Goal: Information Seeking & Learning: Compare options

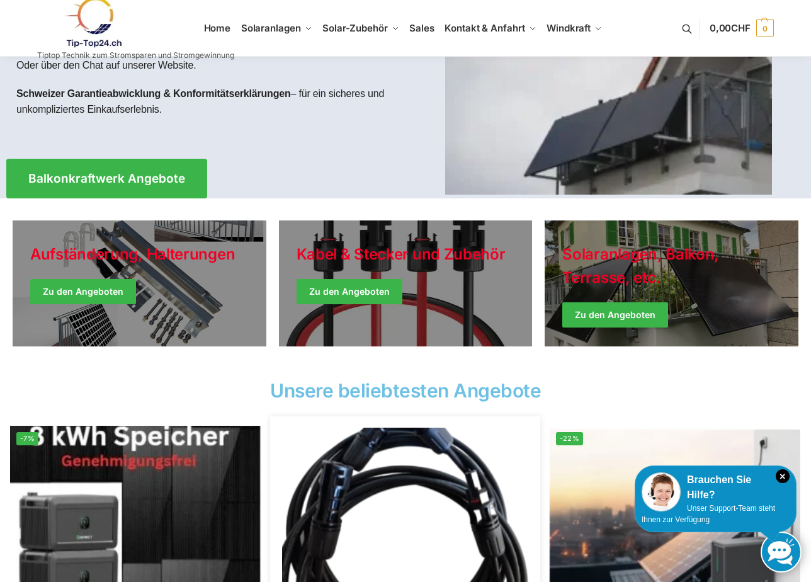
scroll to position [63, 0]
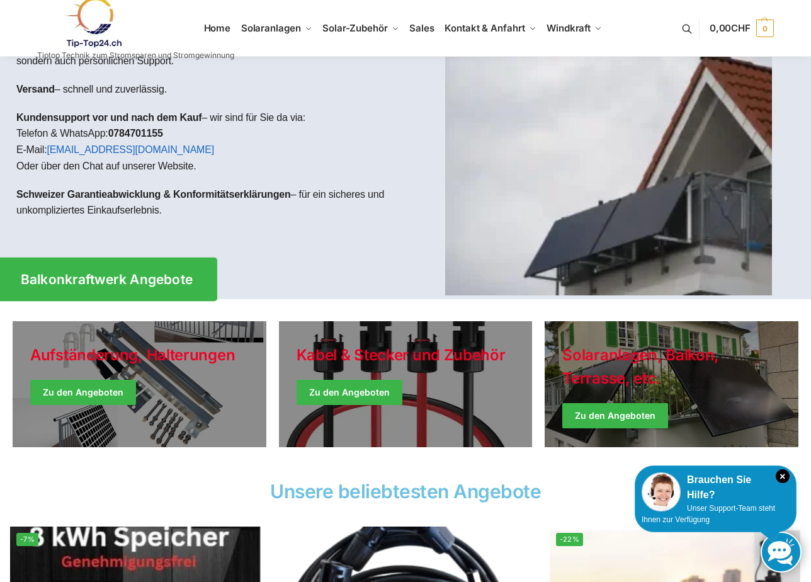
click at [139, 273] on span "Balkonkraftwerk Angebote" at bounding box center [107, 279] width 173 height 13
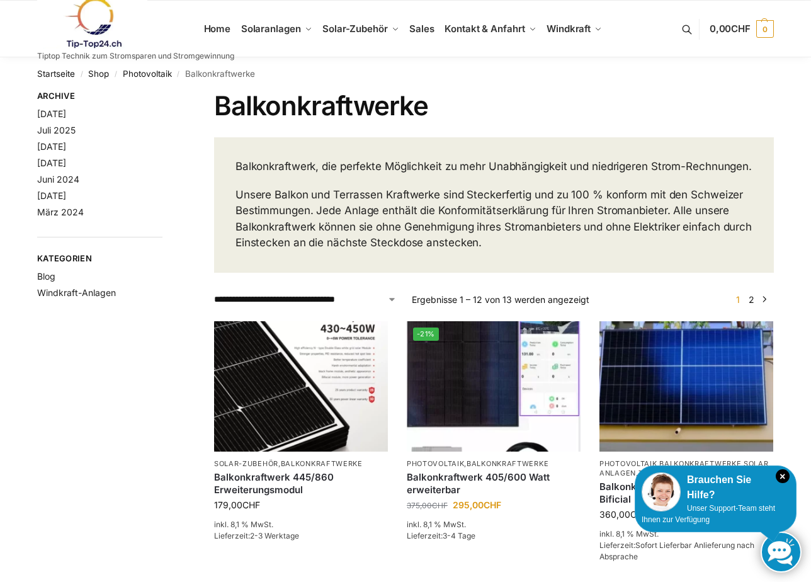
drag, startPoint x: 285, startPoint y: 268, endPoint x: 429, endPoint y: 172, distance: 172.9
drag, startPoint x: 429, startPoint y: 172, endPoint x: 736, endPoint y: 295, distance: 331.2
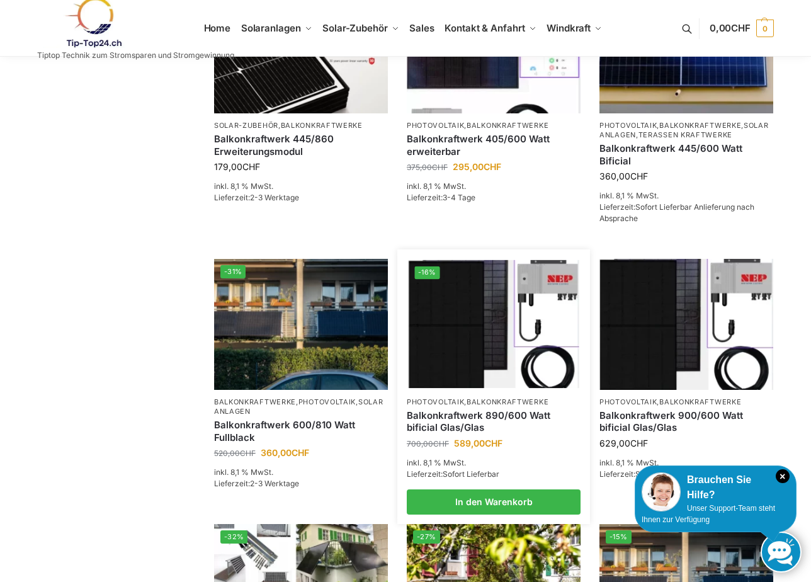
scroll to position [378, 0]
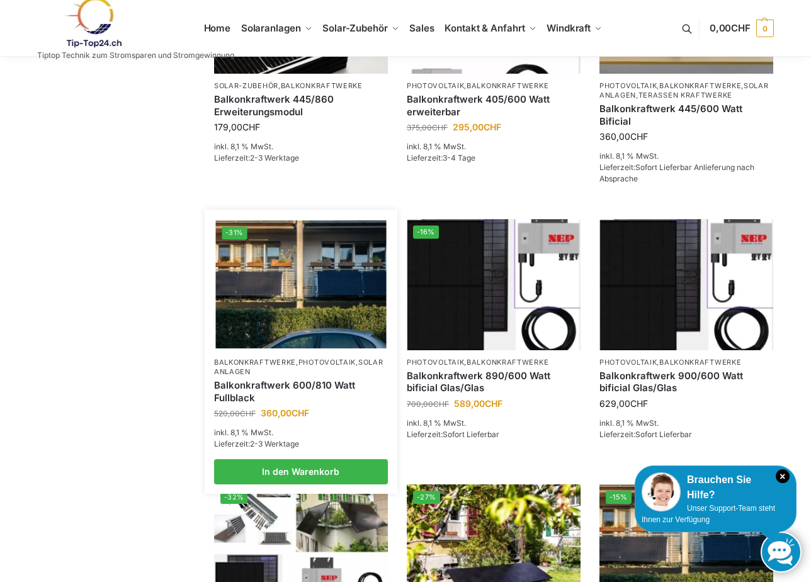
click at [341, 402] on link "Balkonkraftwerk 600/810 Watt Fullblack" at bounding box center [301, 391] width 174 height 25
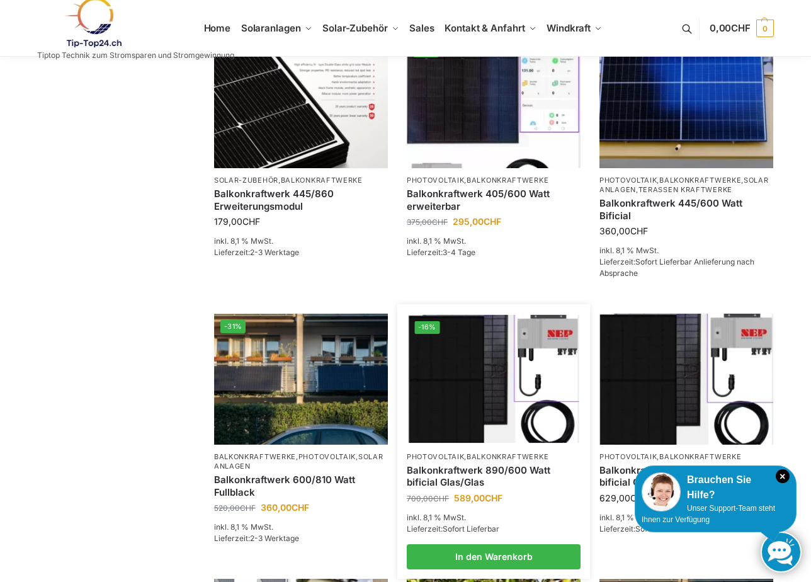
scroll to position [283, 0]
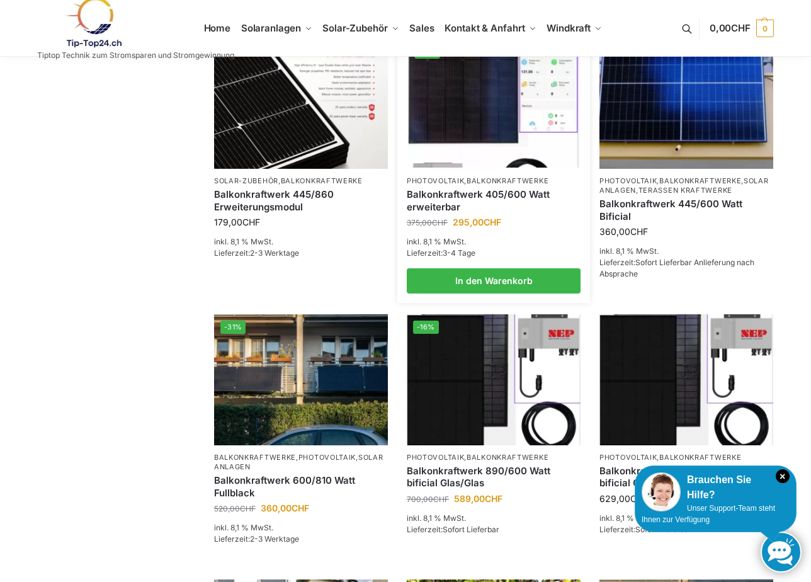
click at [502, 210] on link "Balkonkraftwerk 405/600 Watt erweiterbar" at bounding box center [494, 200] width 174 height 25
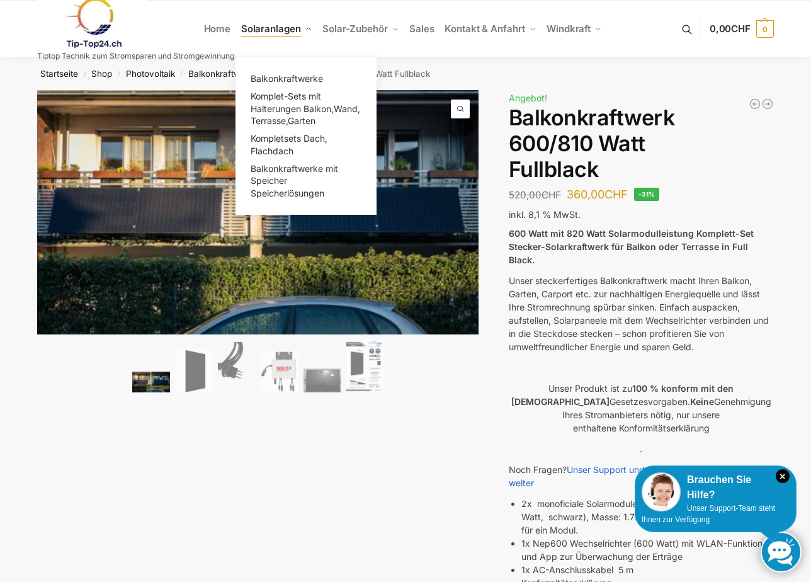
drag, startPoint x: 422, startPoint y: 42, endPoint x: 282, endPoint y: 17, distance: 142.1
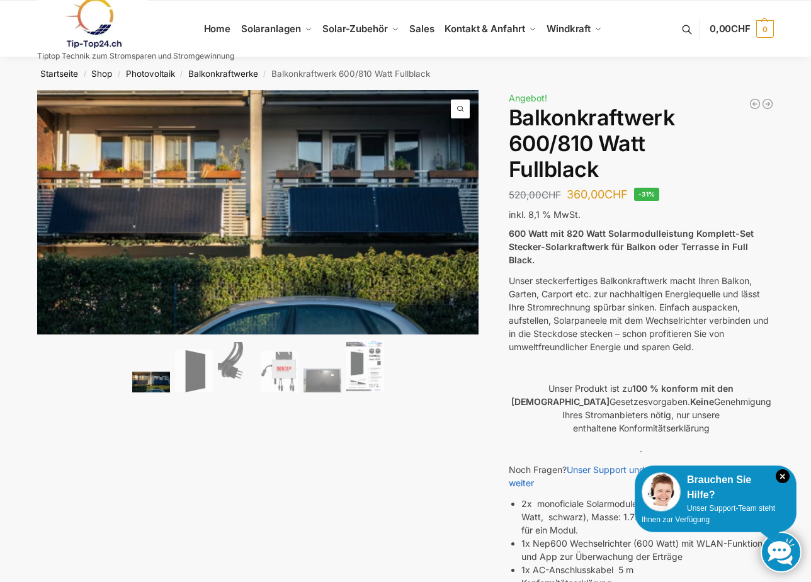
drag, startPoint x: 282, startPoint y: 17, endPoint x: 97, endPoint y: 25, distance: 185.3
click at [97, 25] on img at bounding box center [92, 22] width 110 height 51
